Goal: Find specific page/section: Find specific page/section

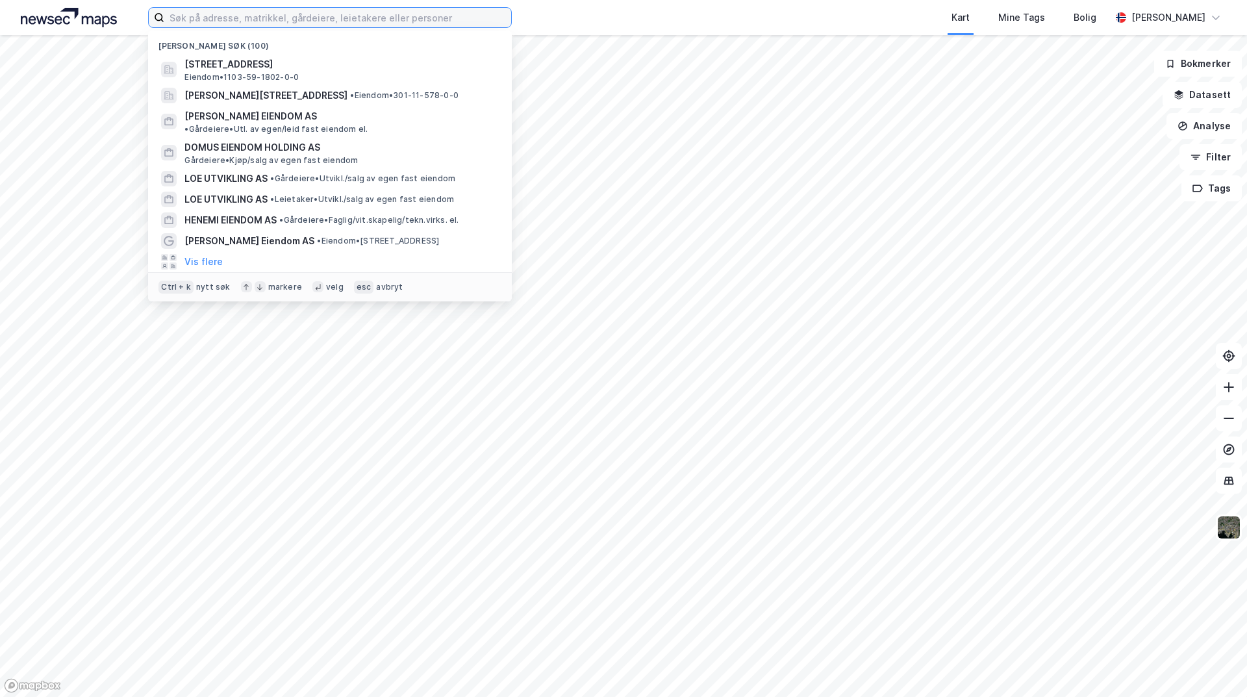
click at [337, 23] on input at bounding box center [337, 17] width 347 height 19
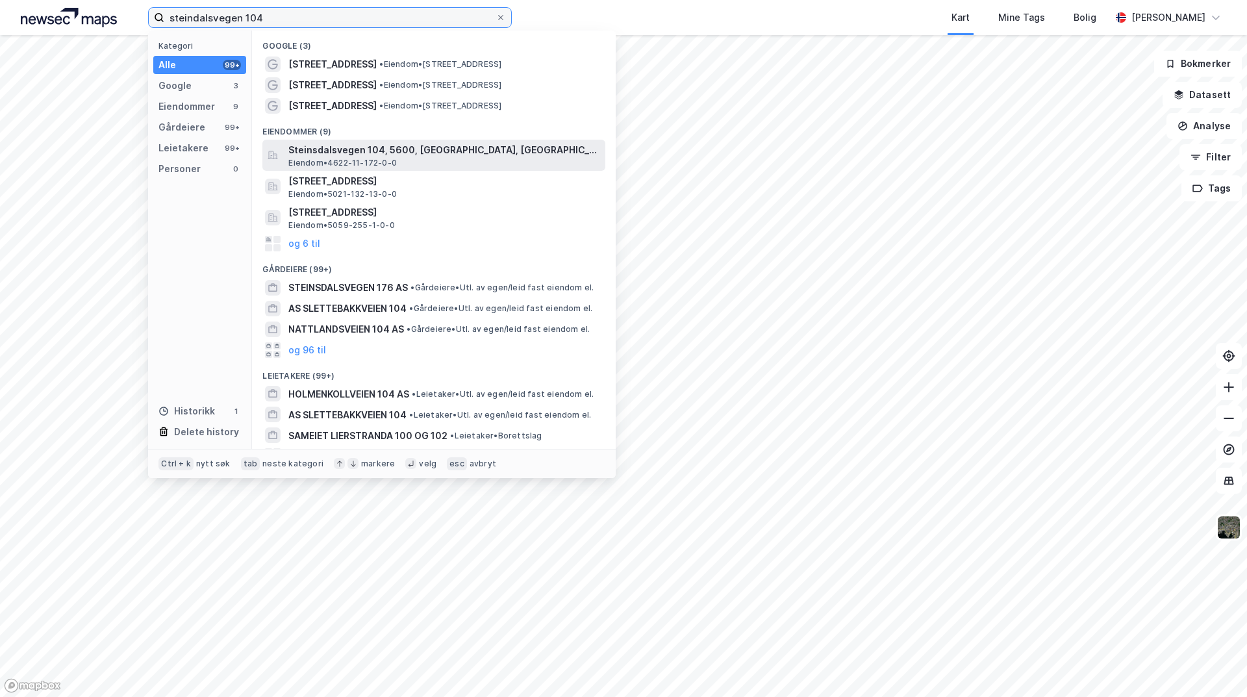
type input "steindalsvegen 104"
click at [491, 157] on span "Steinsdalsvegen 104, 5600, [GEOGRAPHIC_DATA], [GEOGRAPHIC_DATA]" at bounding box center [444, 150] width 312 height 16
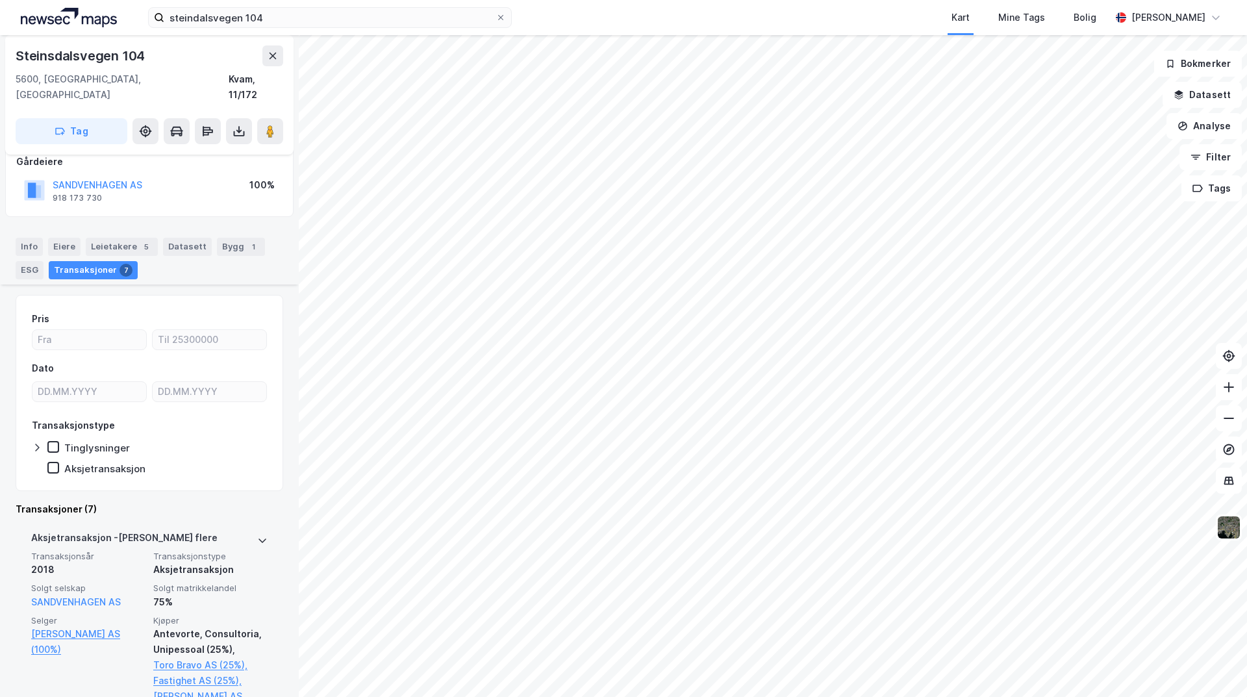
scroll to position [195, 0]
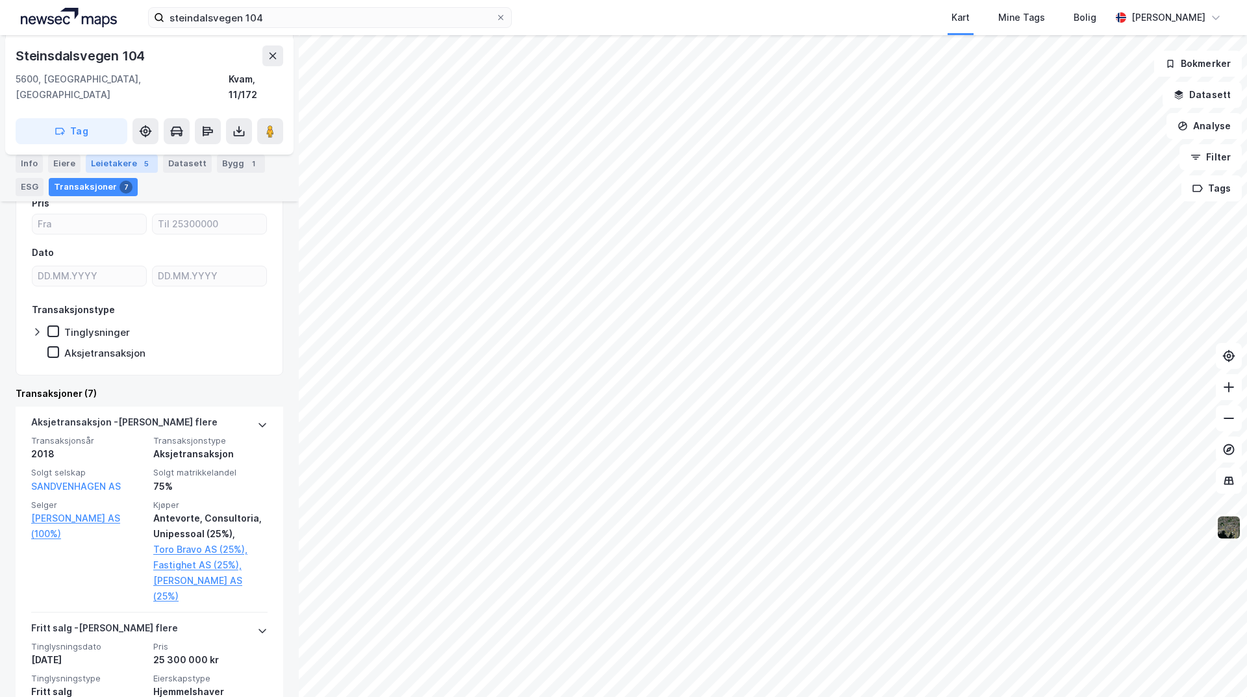
click at [107, 162] on div "Leietakere 5" at bounding box center [122, 164] width 72 height 18
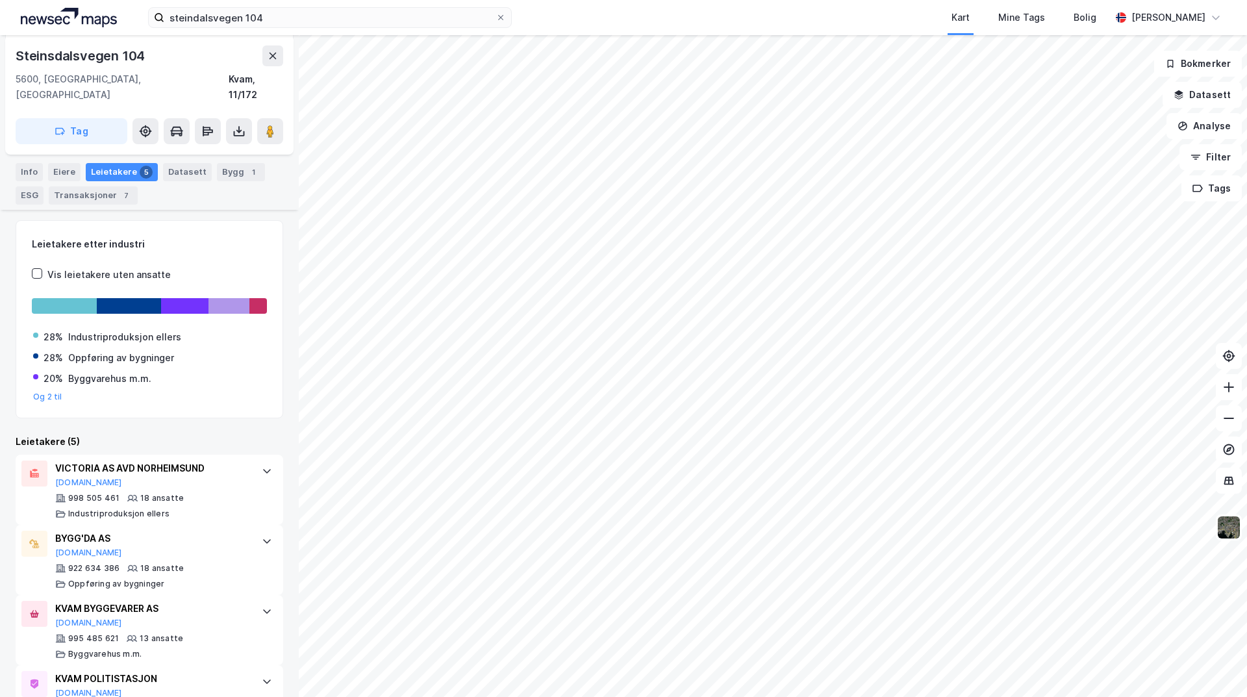
scroll to position [195, 0]
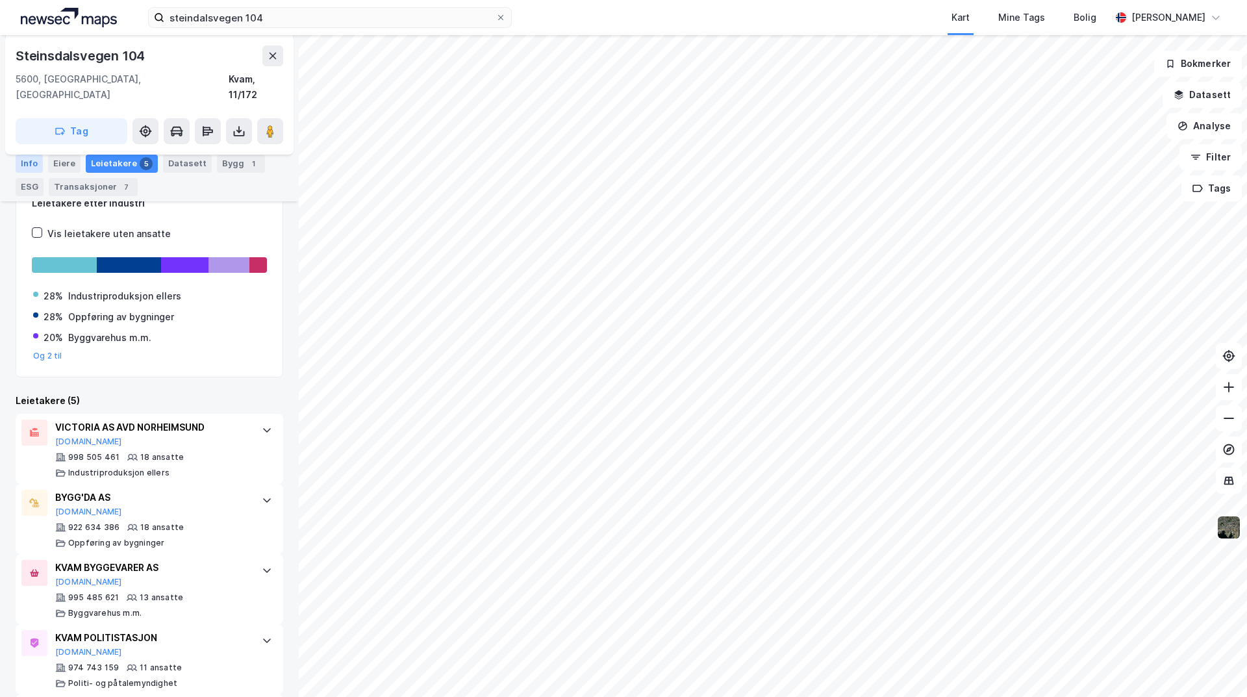
click at [30, 159] on div "Info" at bounding box center [29, 164] width 27 height 18
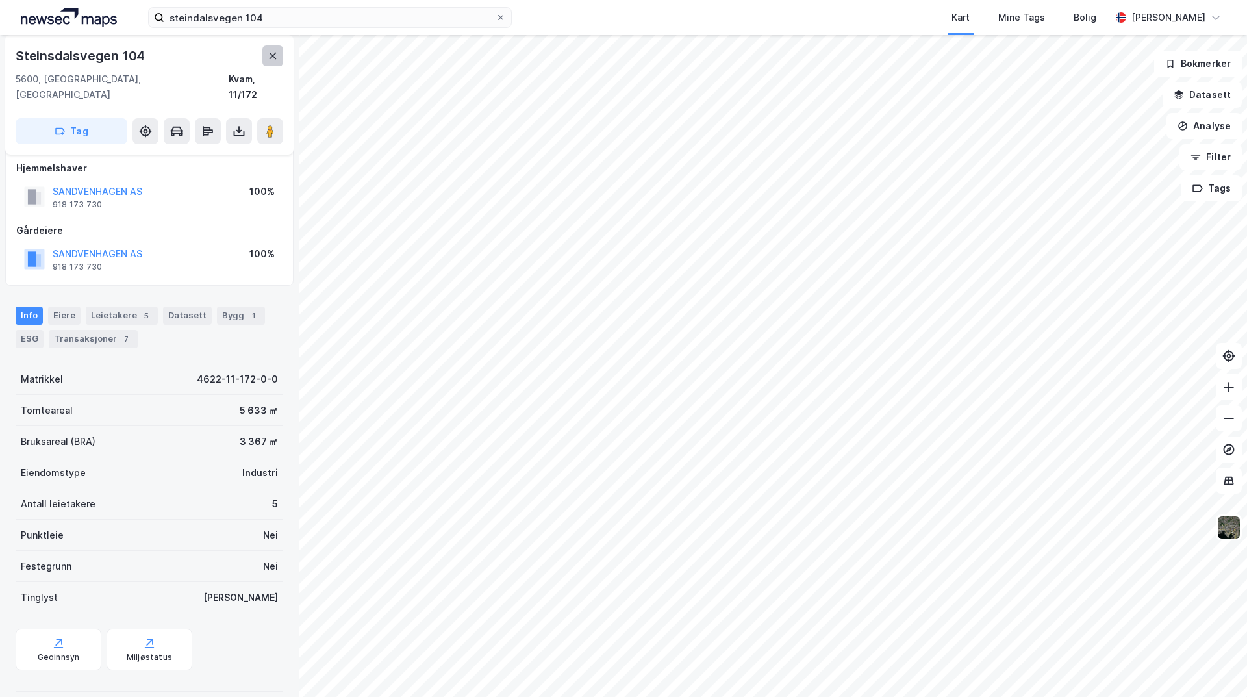
click at [275, 59] on icon at bounding box center [273, 56] width 7 height 6
